Goal: Task Accomplishment & Management: Manage account settings

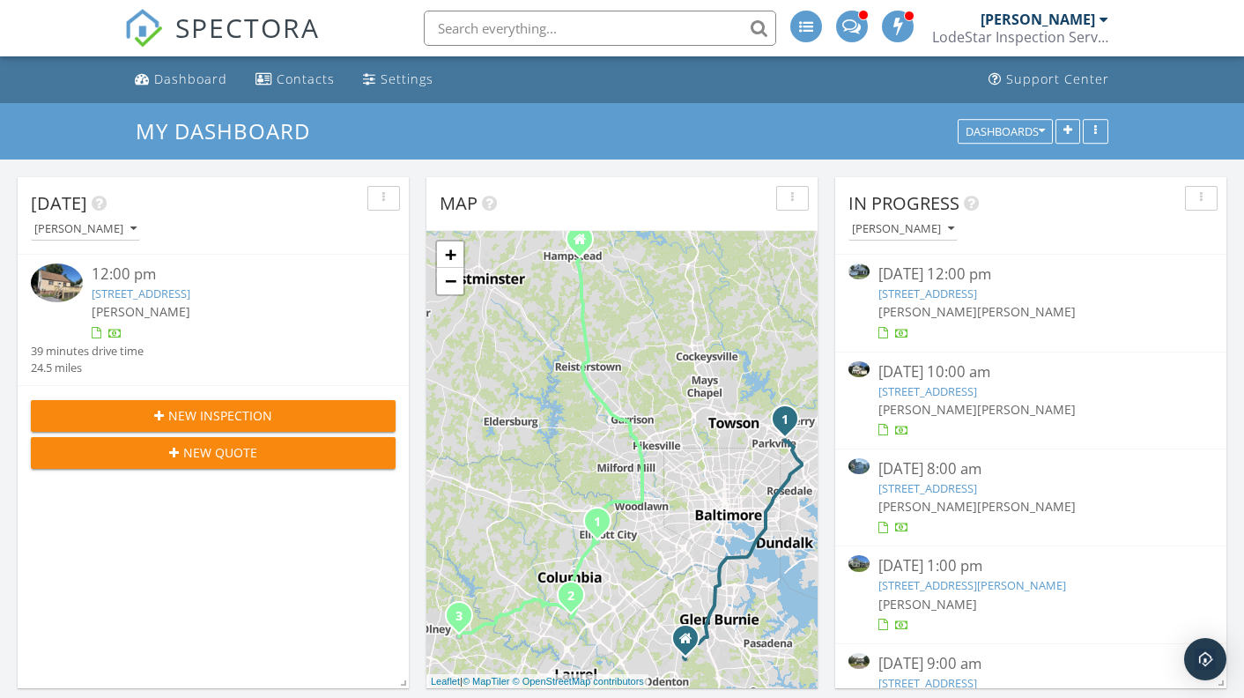
click at [190, 295] on link "[STREET_ADDRESS]" at bounding box center [141, 294] width 99 height 16
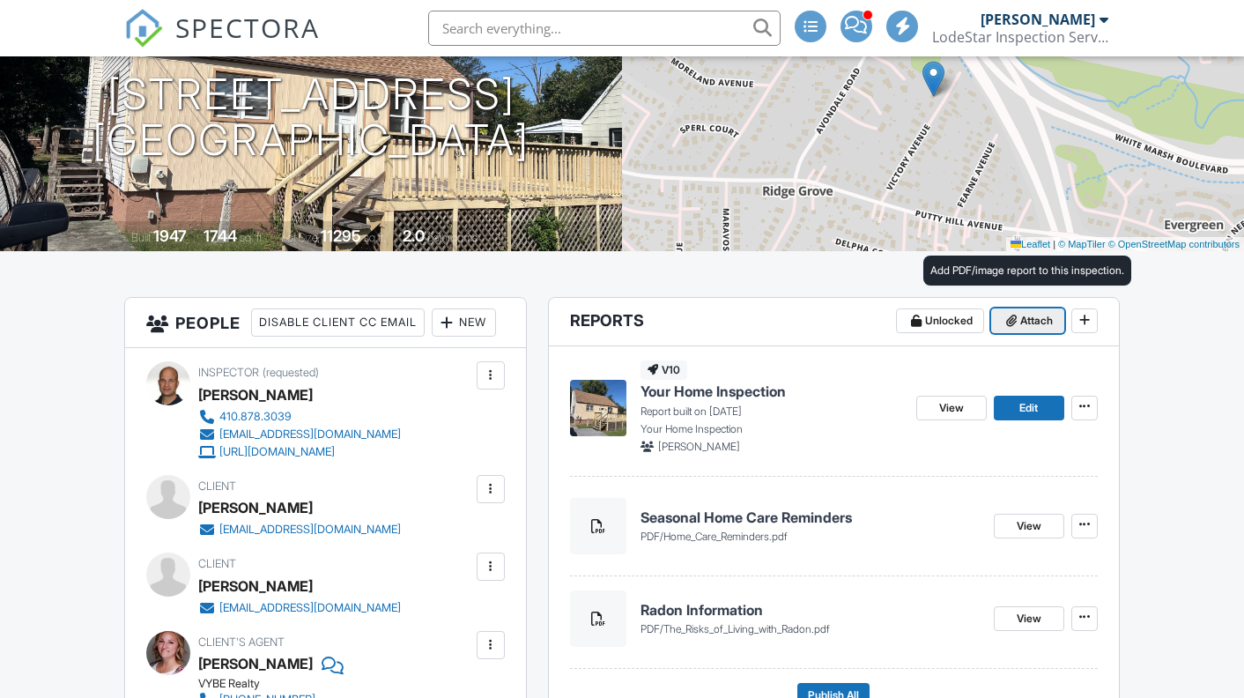
click at [1034, 318] on span "Attach" at bounding box center [1036, 321] width 33 height 18
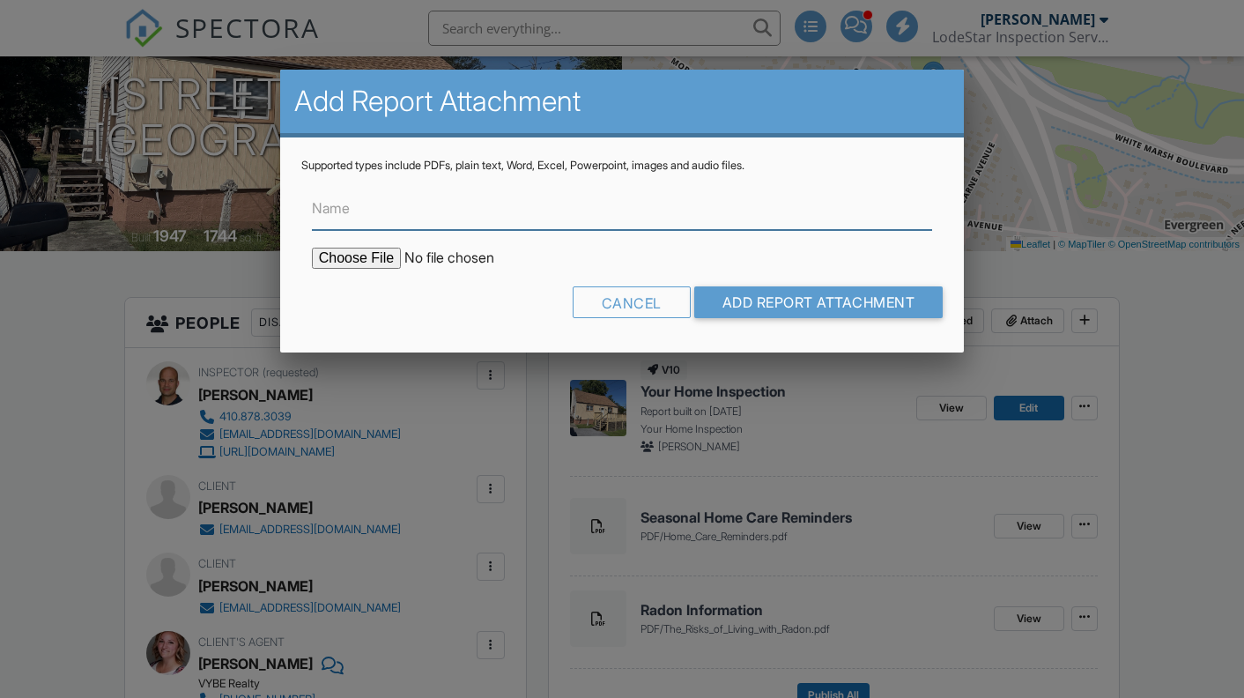
click at [773, 221] on input "Name" at bounding box center [622, 208] width 621 height 43
type input "Aluminum Wire Information"
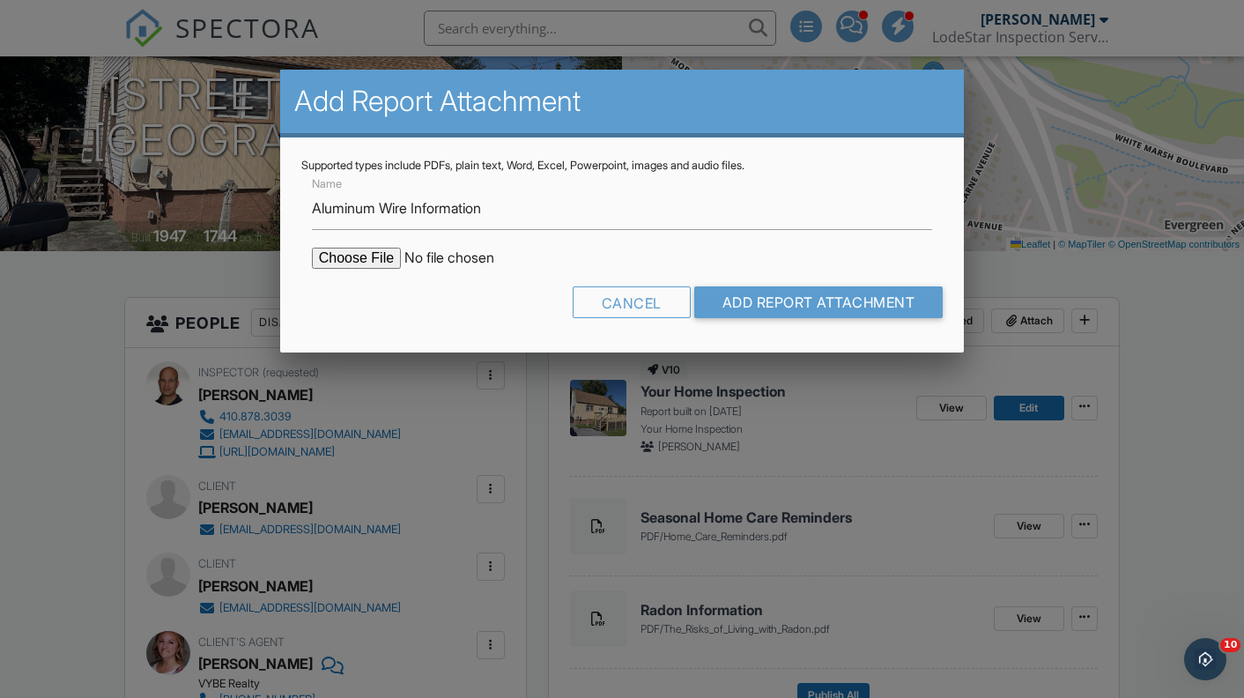
click at [384, 261] on input "file" at bounding box center [462, 258] width 300 height 21
type input "C:\fakepath\Aluminum Wiring Information (1).pdf"
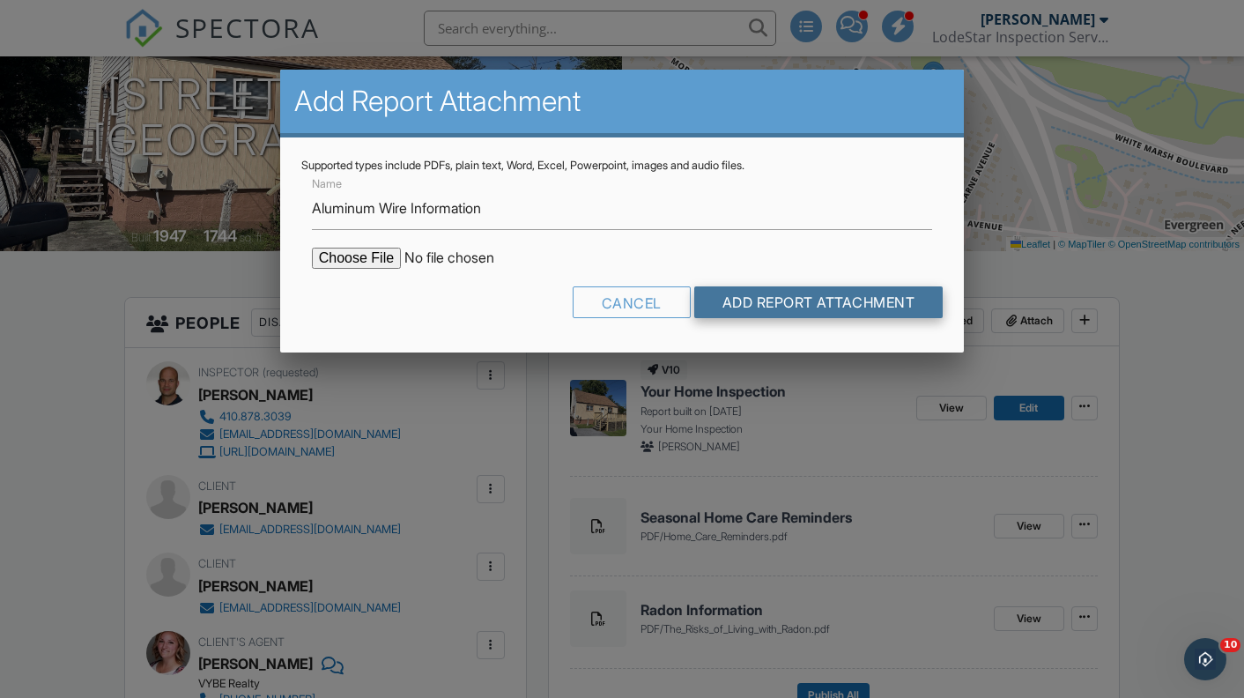
click at [852, 310] on input "Add Report Attachment" at bounding box center [818, 302] width 249 height 32
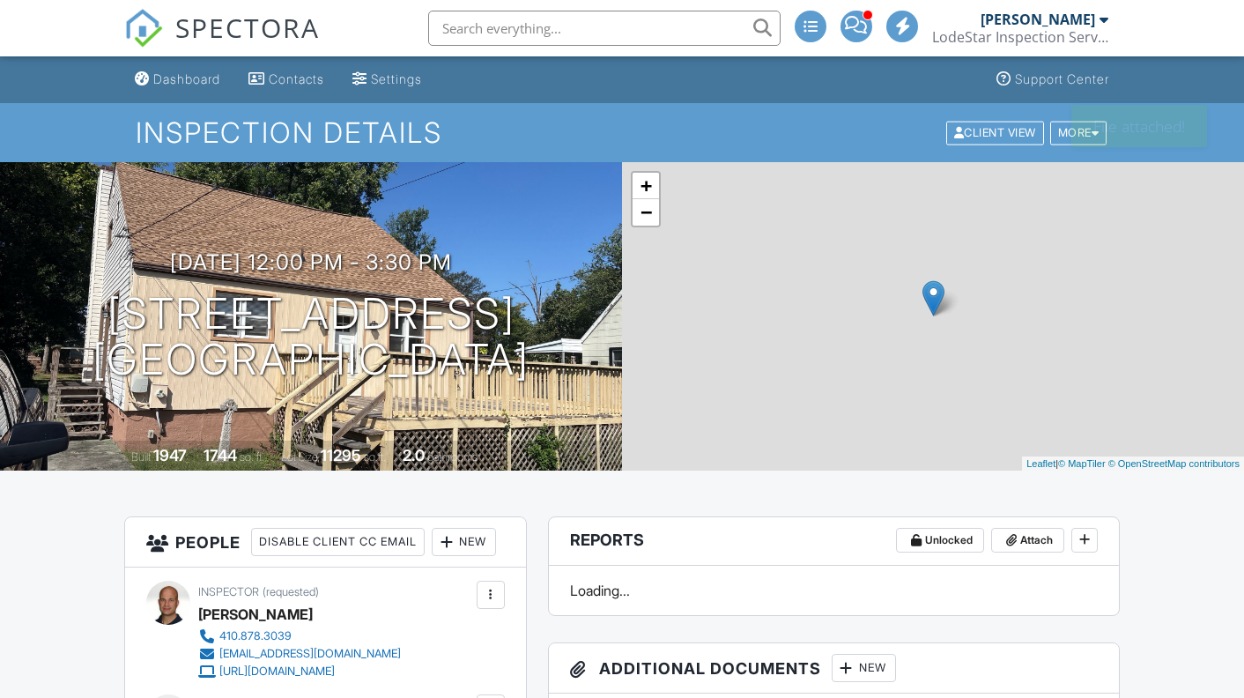
scroll to position [177, 0]
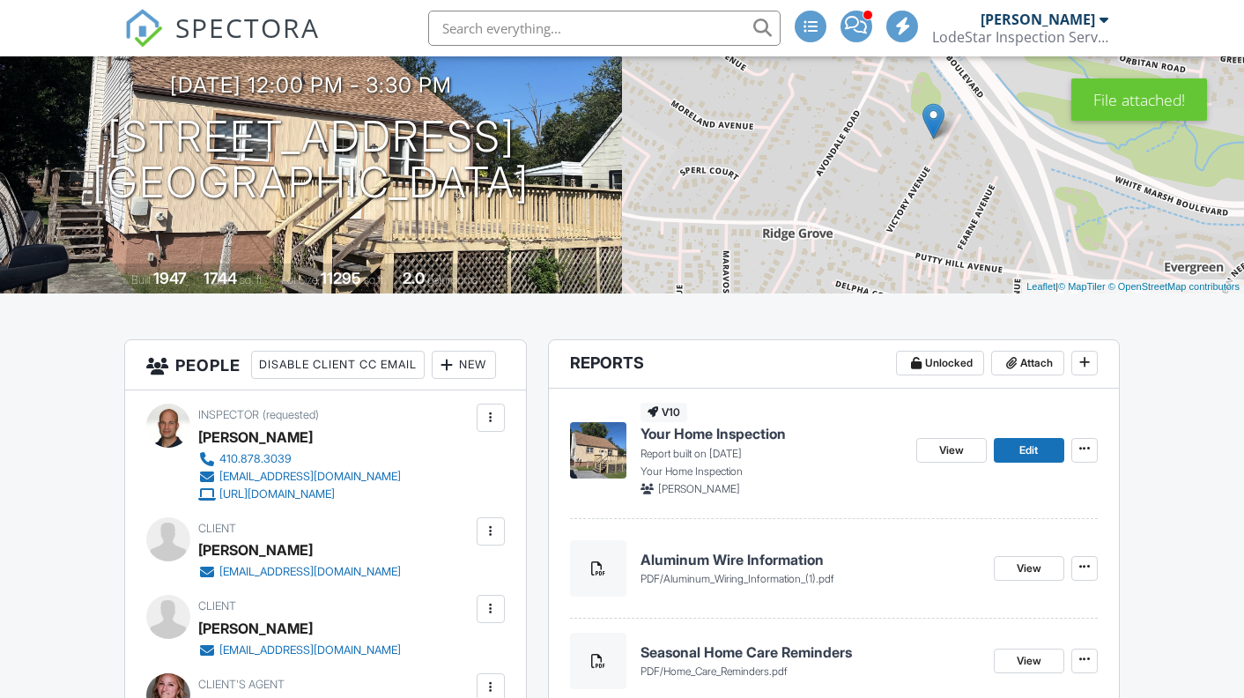
click at [604, 453] on img at bounding box center [598, 450] width 56 height 56
